Goal: Task Accomplishment & Management: Use online tool/utility

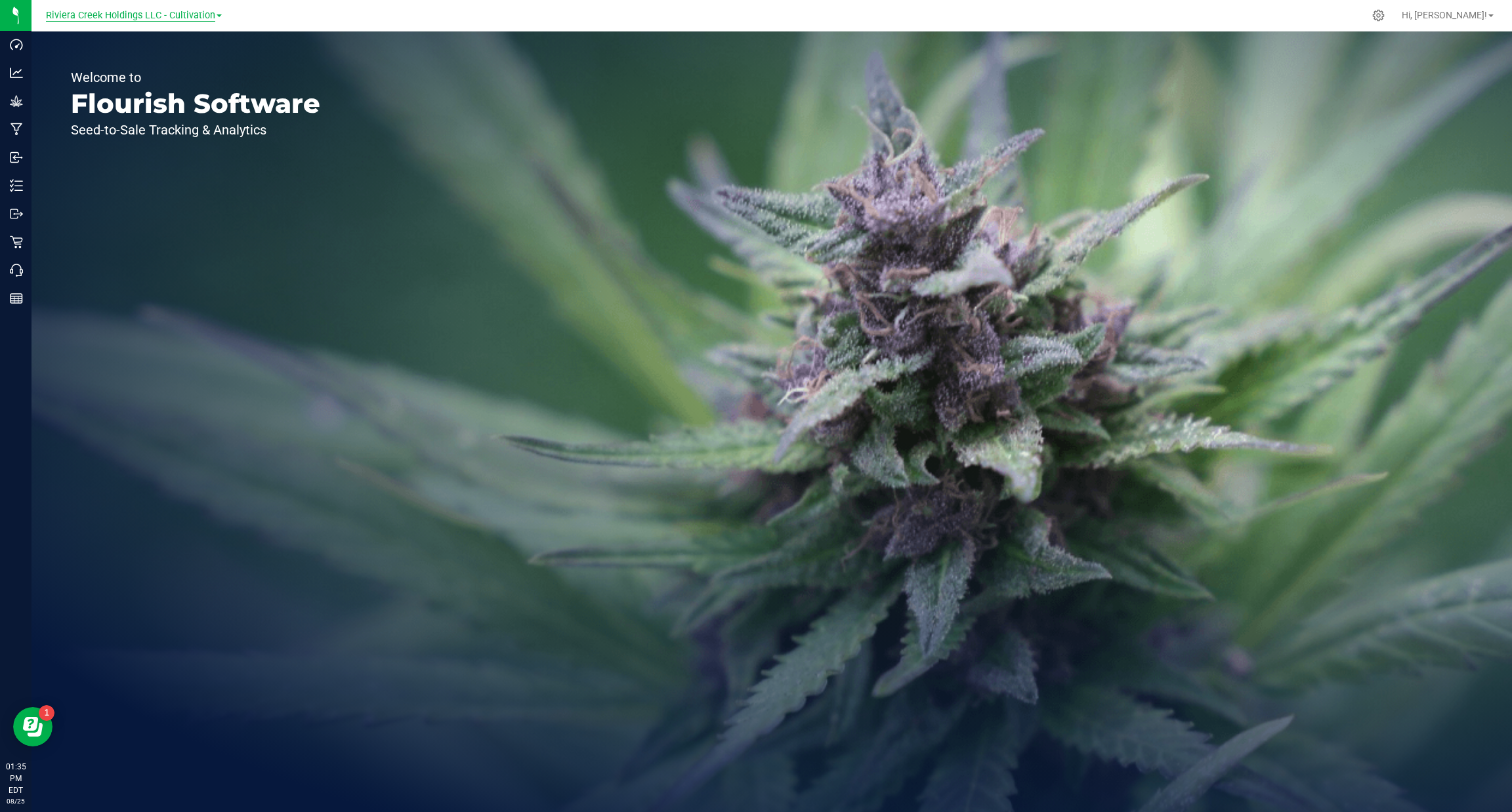
click at [164, 12] on span "Riviera Creek Holdings LLC - Cultivation" at bounding box center [130, 15] width 169 height 12
click at [162, 59] on link "Riviera Creek Holdings LLC - Processing" at bounding box center [134, 64] width 192 height 18
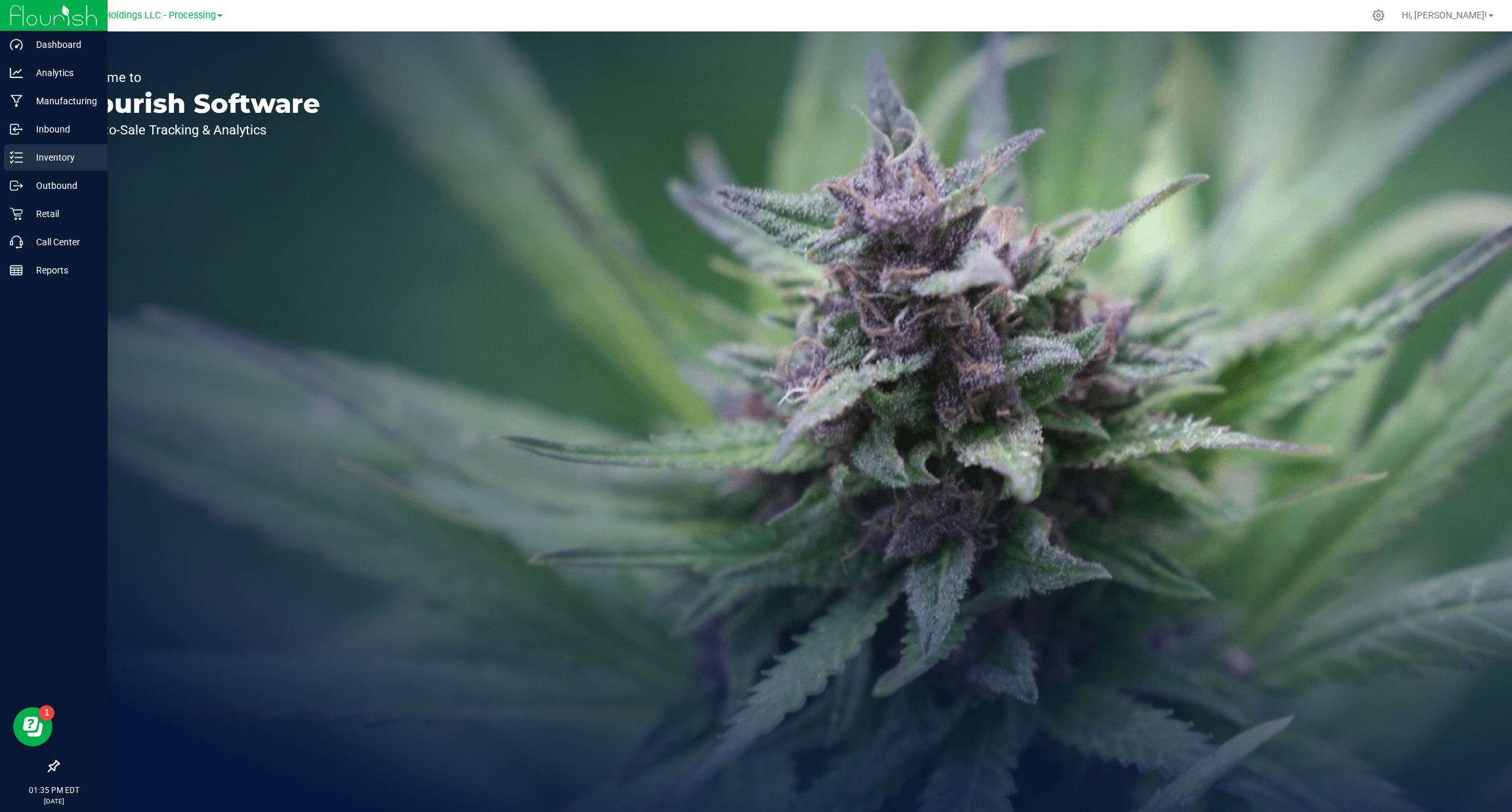
click at [21, 162] on line at bounding box center [18, 162] width 8 height 0
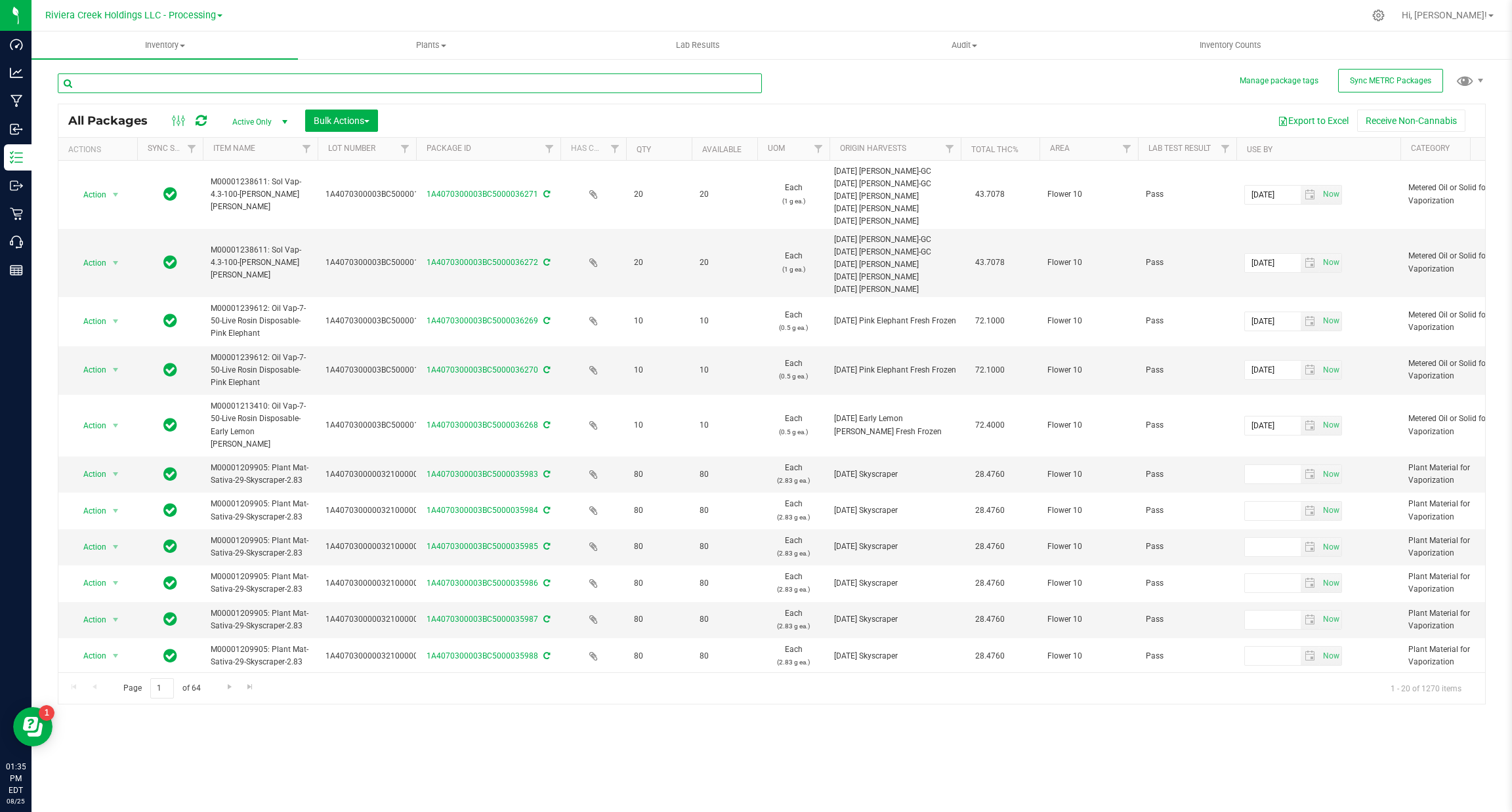
click at [218, 80] on input "text" at bounding box center [410, 83] width 704 height 20
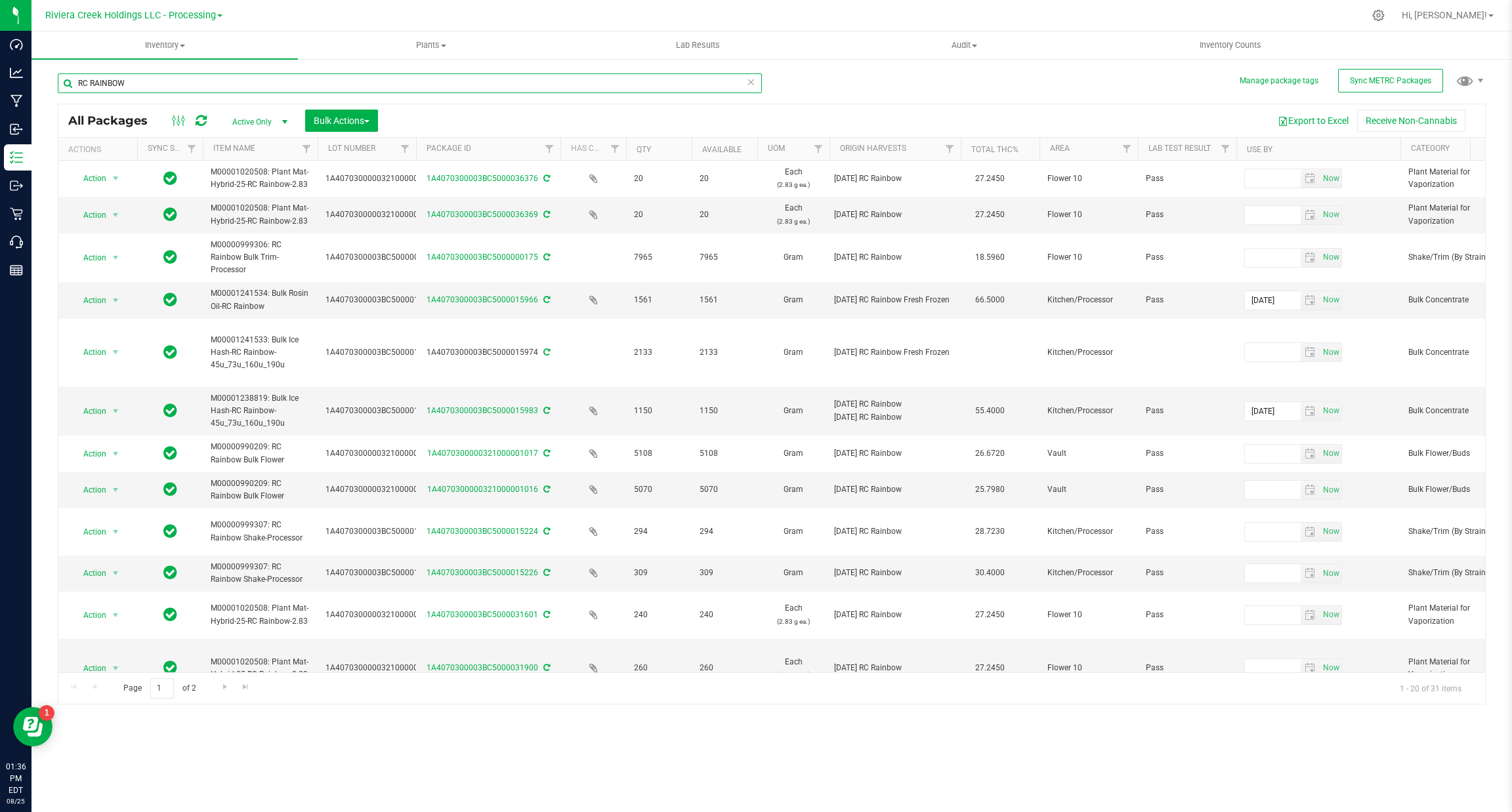
scroll to position [0, 183]
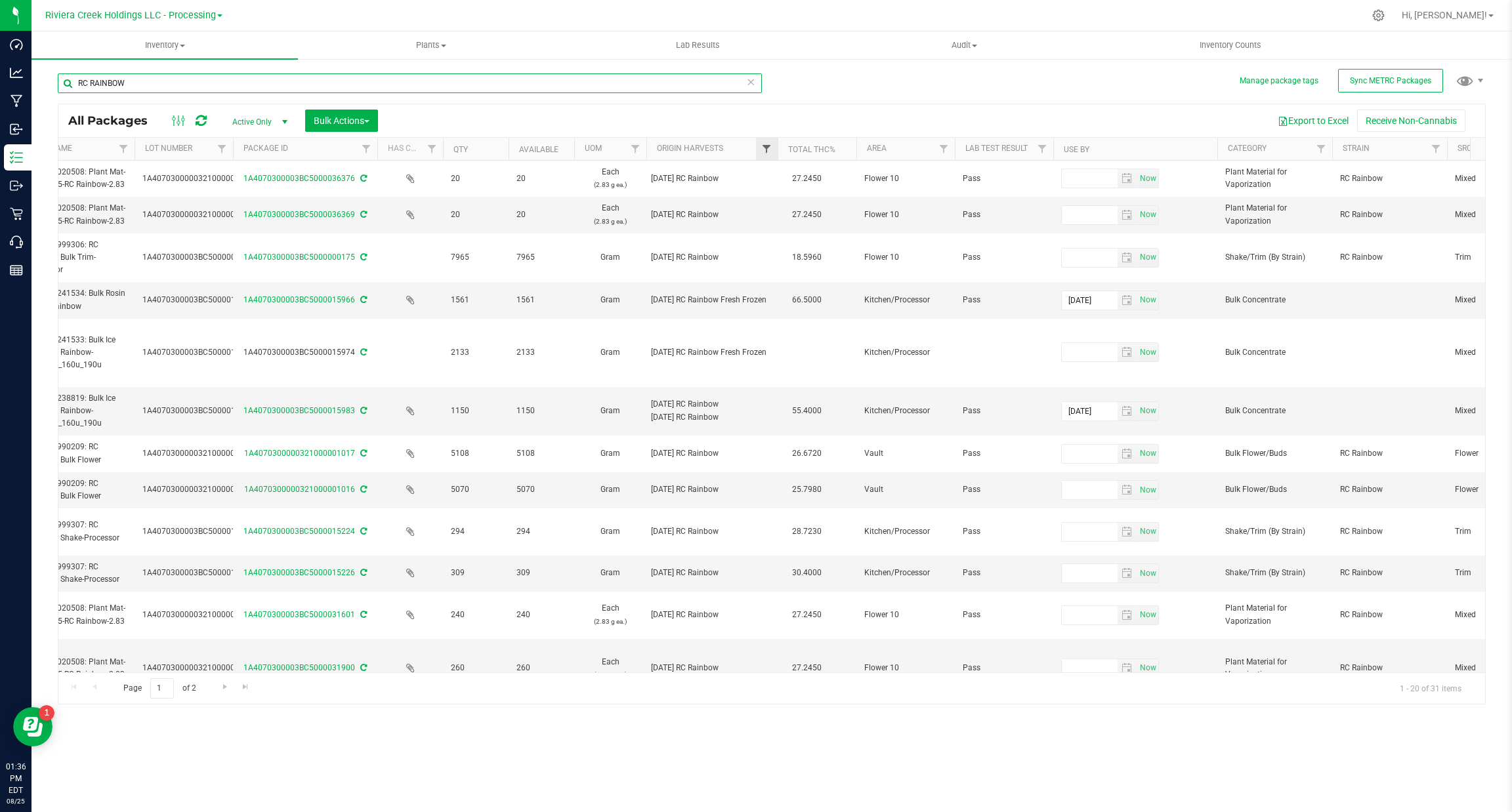
type input "RC RAINBOW"
click at [771, 149] on span "Filter" at bounding box center [766, 149] width 10 height 10
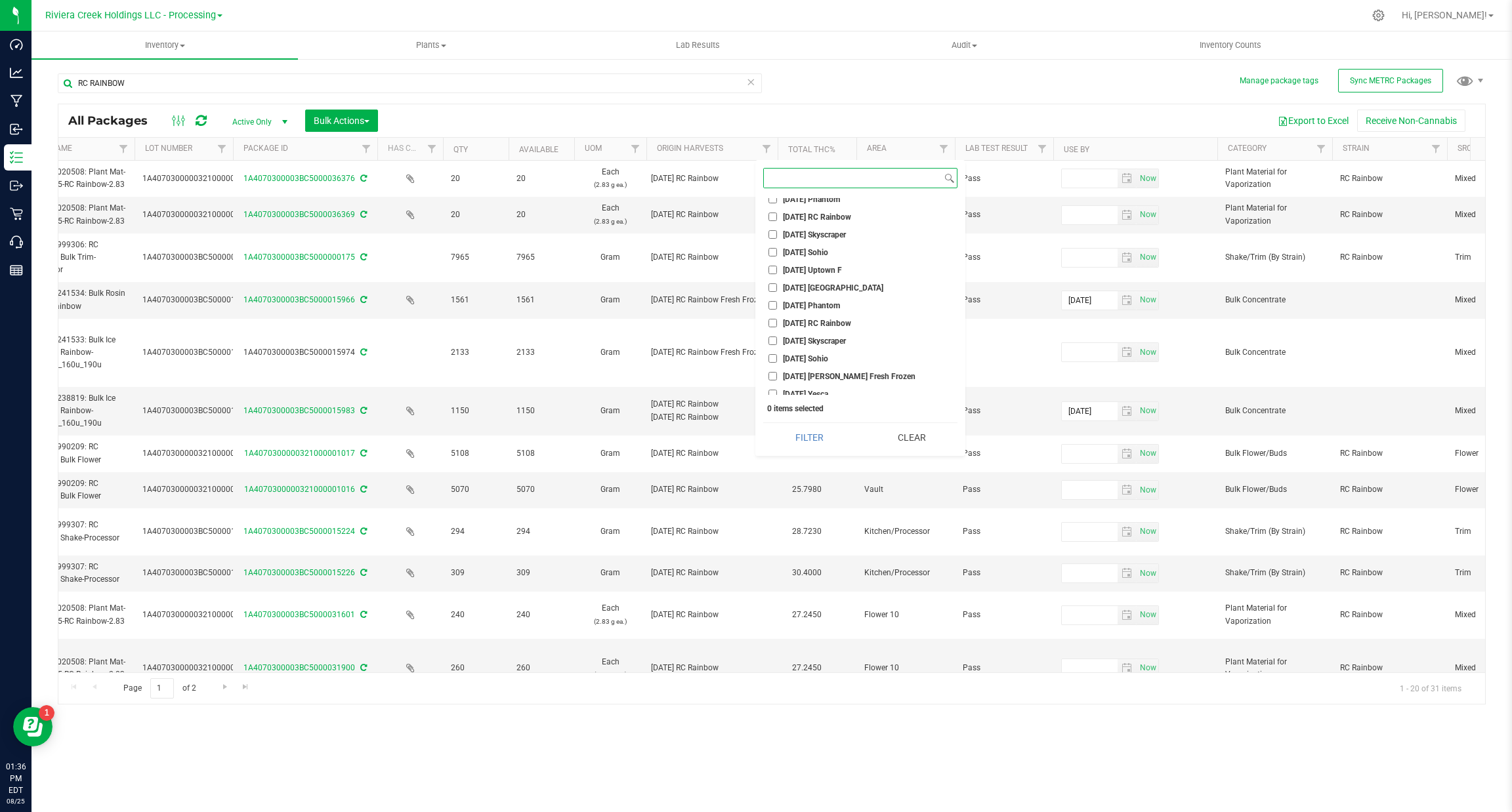
scroll to position [8854, 0]
click at [851, 290] on span "[DATE] RC Rainbow" at bounding box center [817, 295] width 68 height 8
click at [777, 290] on input "[DATE] RC Rainbow" at bounding box center [773, 294] width 9 height 9
checkbox input "true"
click at [823, 425] on button "Filter" at bounding box center [810, 438] width 93 height 29
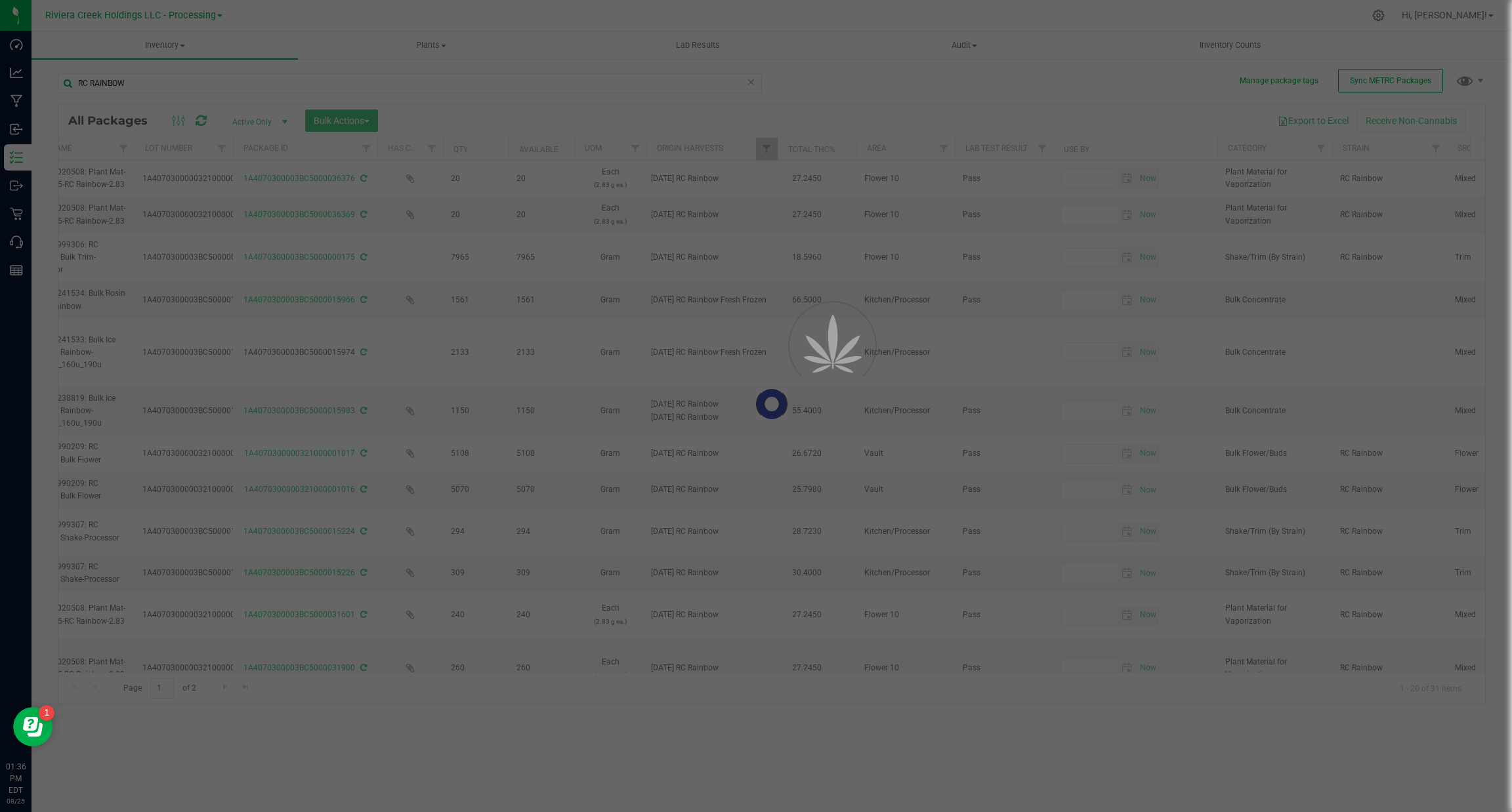
type input "[DATE]"
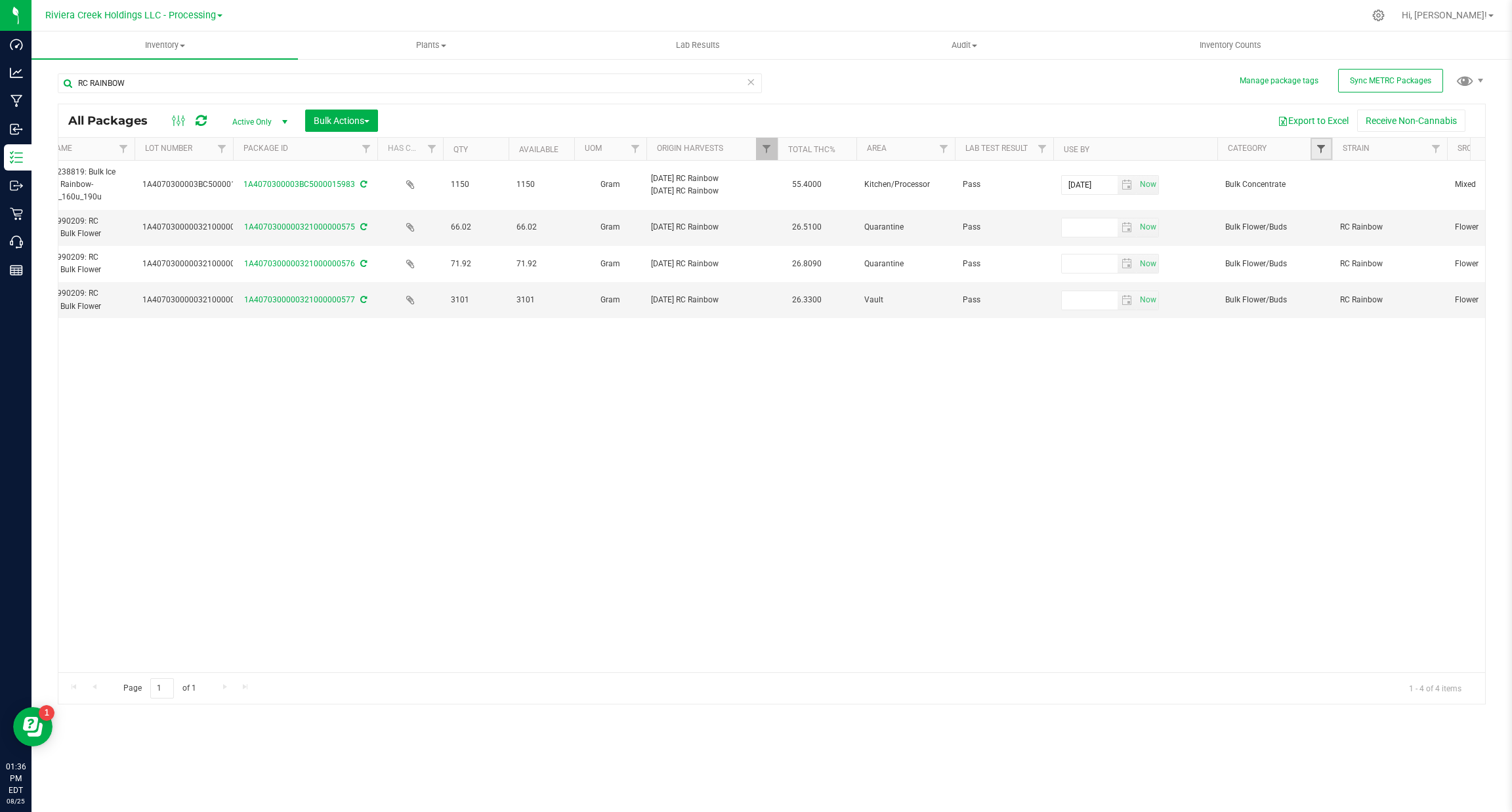
click at [1321, 147] on span "Filter" at bounding box center [1320, 149] width 10 height 10
click at [580, 586] on div "Action Action Adjust qty Create package Edit attributes Global inventory Locate…" at bounding box center [772, 417] width 1427 height 511
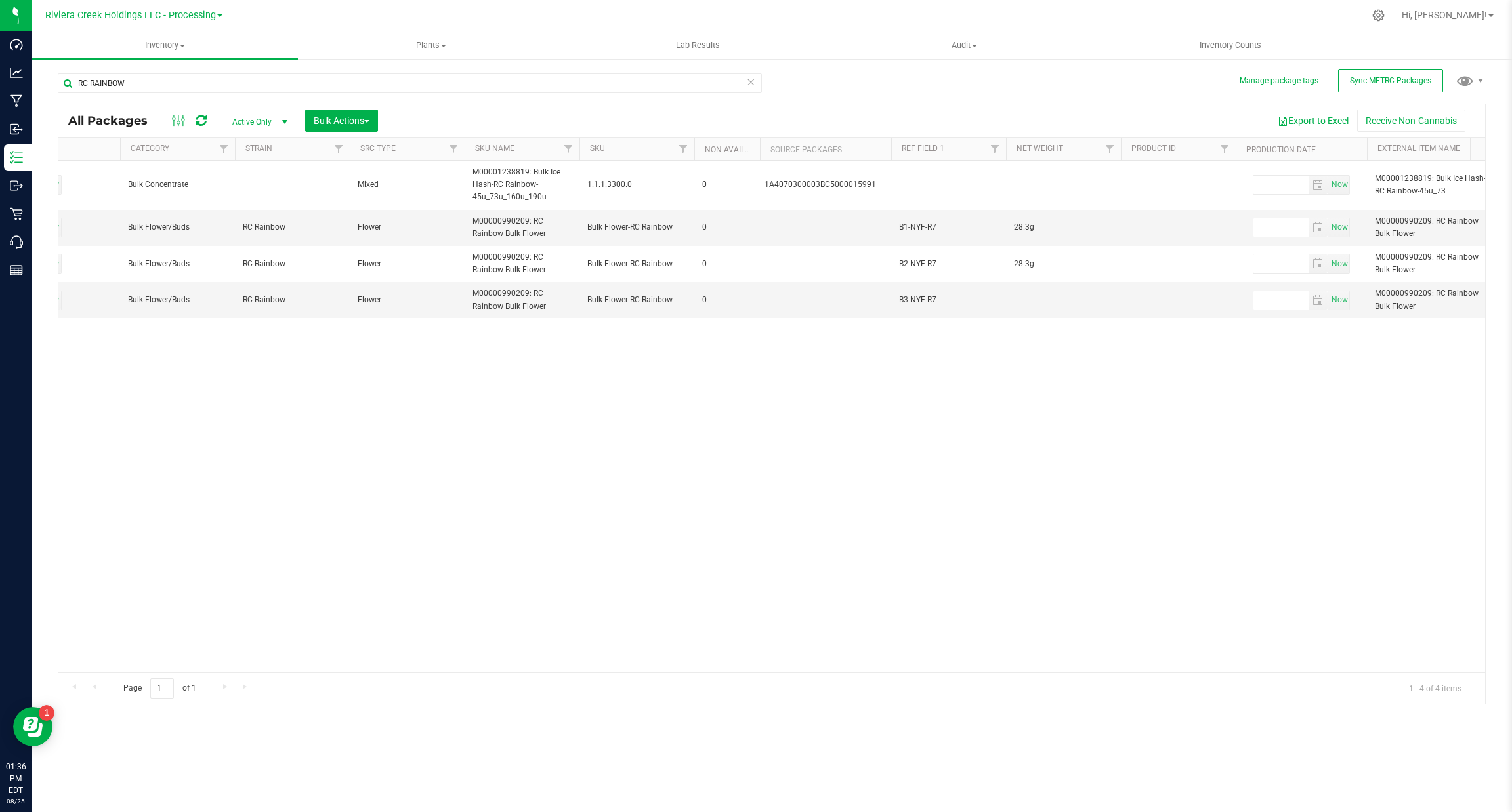
scroll to position [0, 1273]
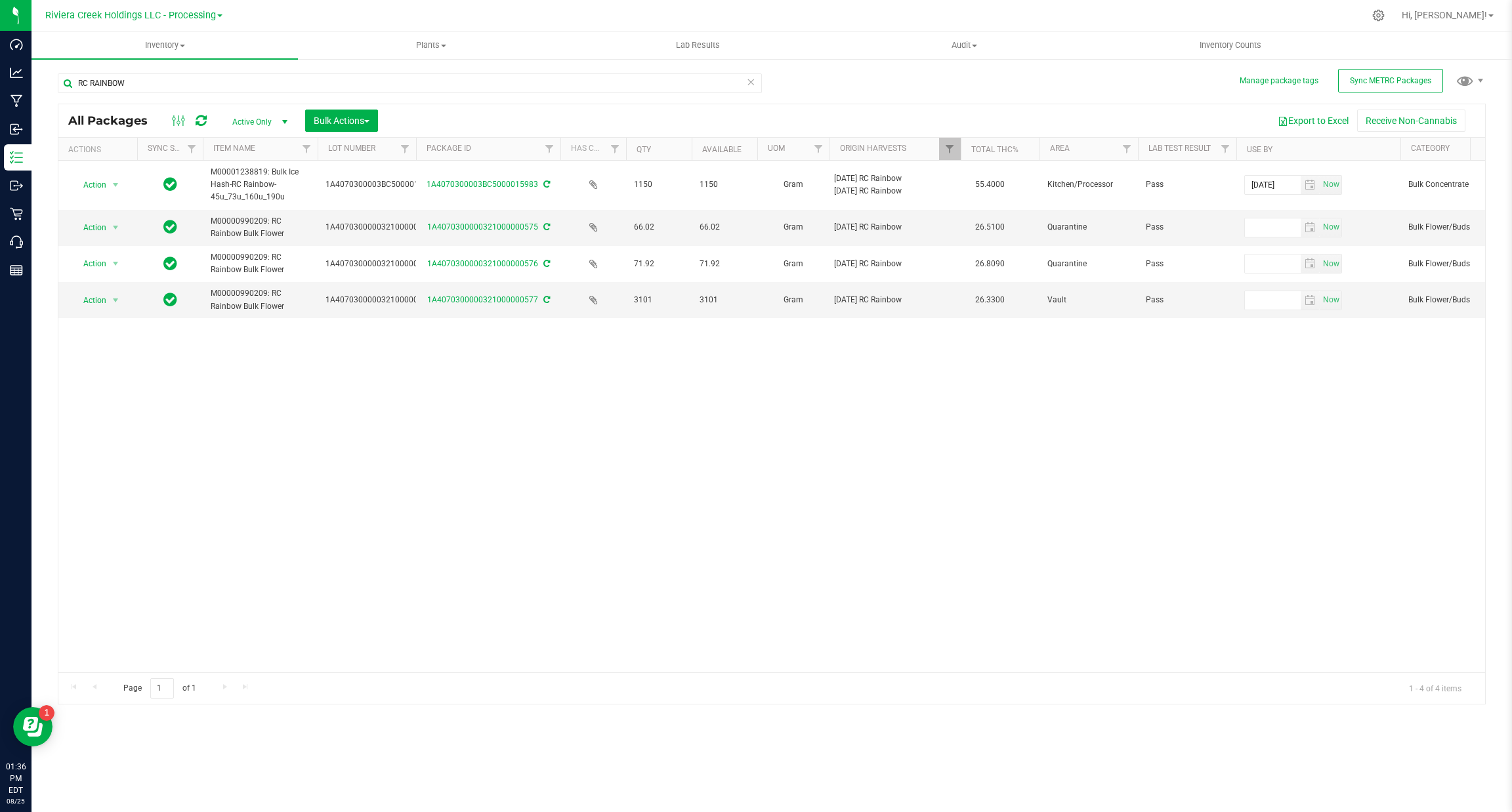
click at [494, 427] on div "Action Action Adjust qty Create package Edit attributes Global inventory Locate…" at bounding box center [772, 417] width 1427 height 511
